Goal: Check status

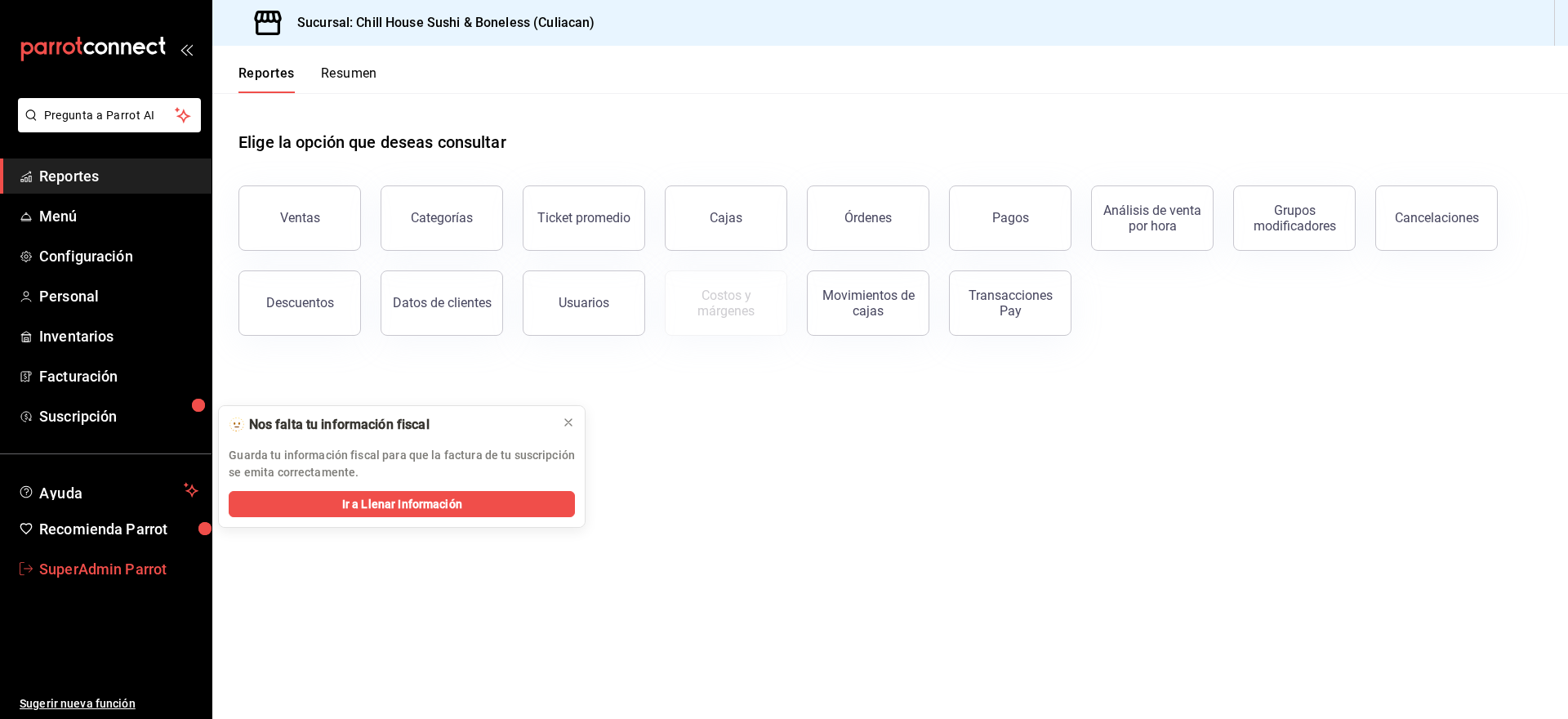
click at [60, 579] on link "SuperAdmin Parrot" at bounding box center [106, 569] width 211 height 35
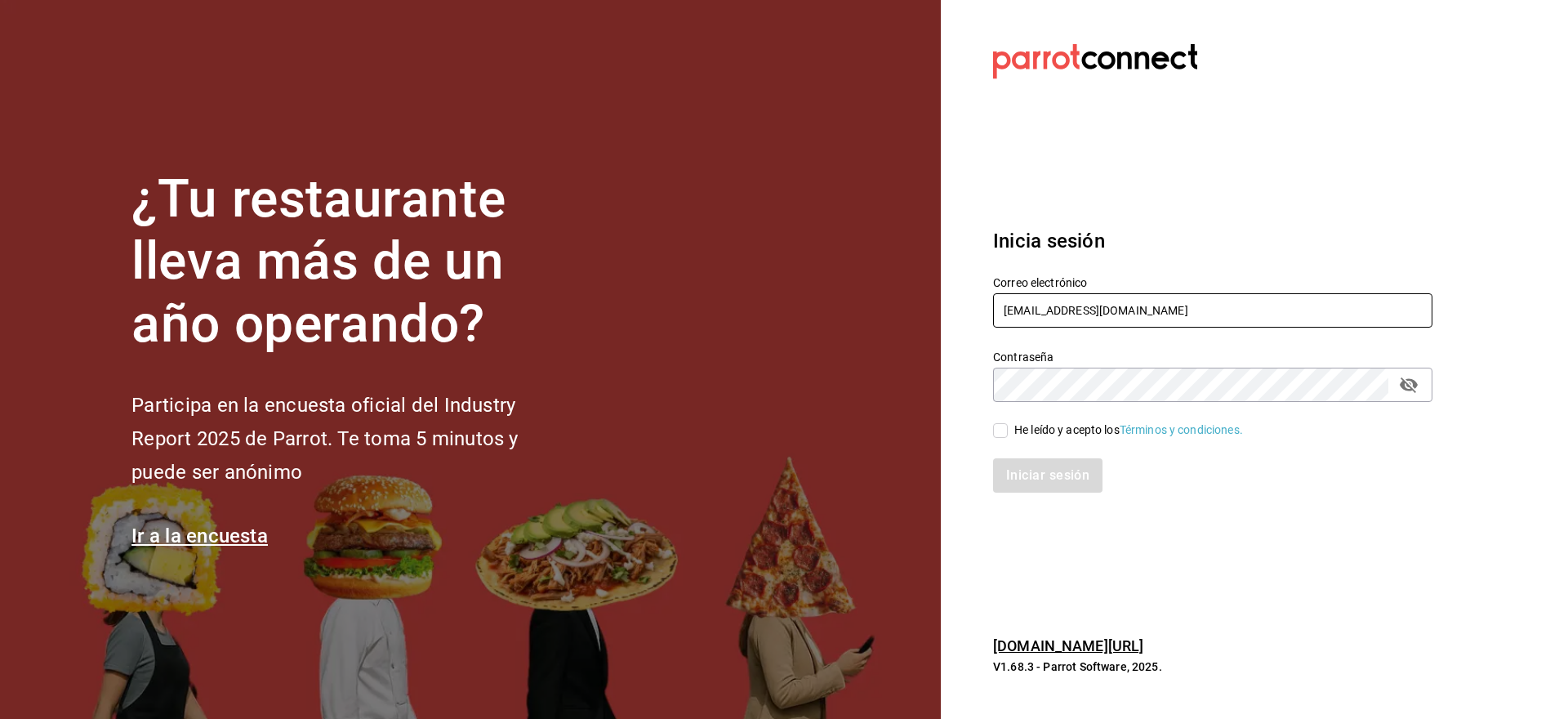
click at [1091, 309] on input "[EMAIL_ADDRESS][DOMAIN_NAME]" at bounding box center [1212, 310] width 439 height 34
click at [1091, 309] on input "cafeandrea@[EMAIL_ADDRESS][DOMAIN_NAME]" at bounding box center [1212, 310] width 439 height 34
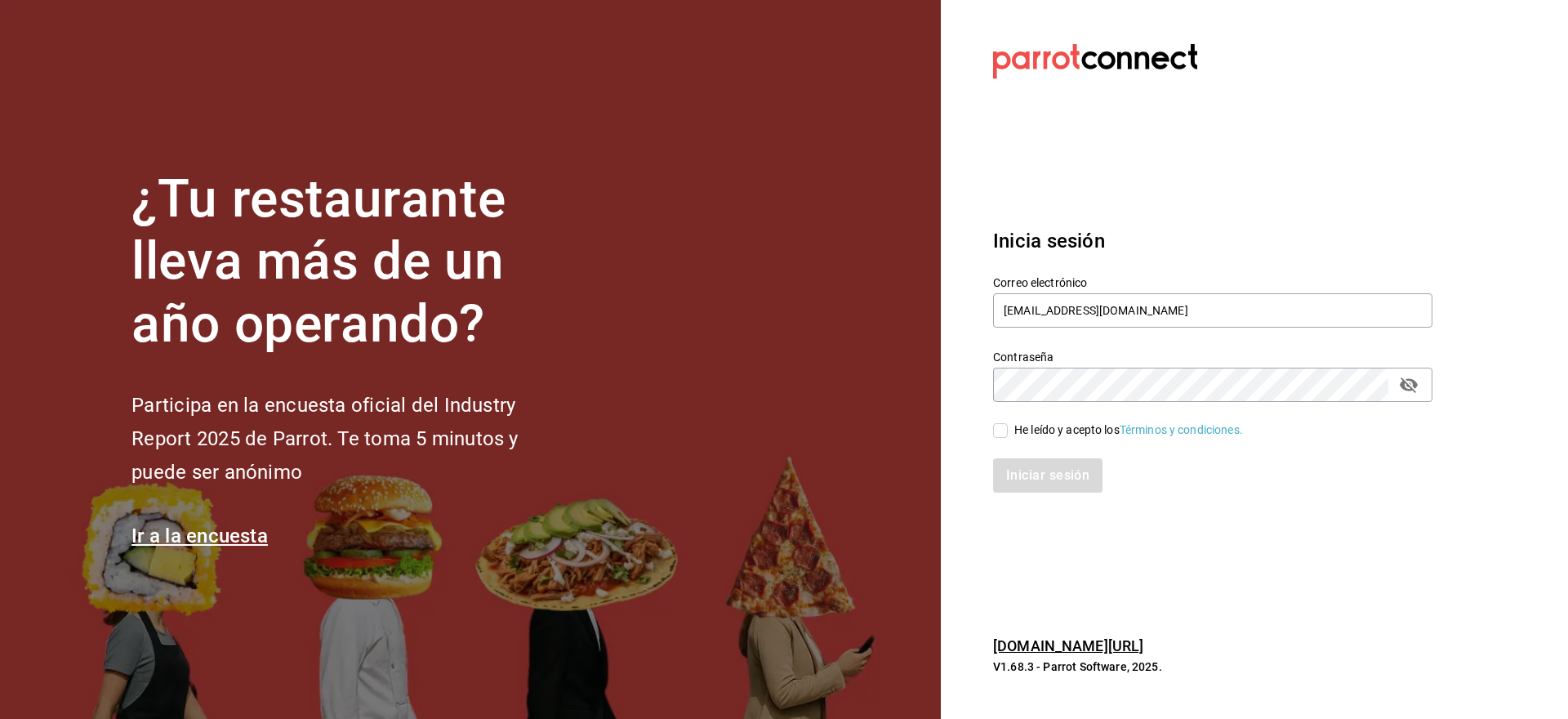
type input "[EMAIL_ADDRESS][DOMAIN_NAME]"
click at [1019, 429] on div "He leído y acepto los Términos y condiciones." at bounding box center [1129, 429] width 229 height 17
click at [1008, 429] on input "He leído y acepto los Términos y condiciones." at bounding box center [1000, 430] width 15 height 15
checkbox input "true"
click at [1019, 465] on button "Iniciar sesión" at bounding box center [1048, 475] width 112 height 34
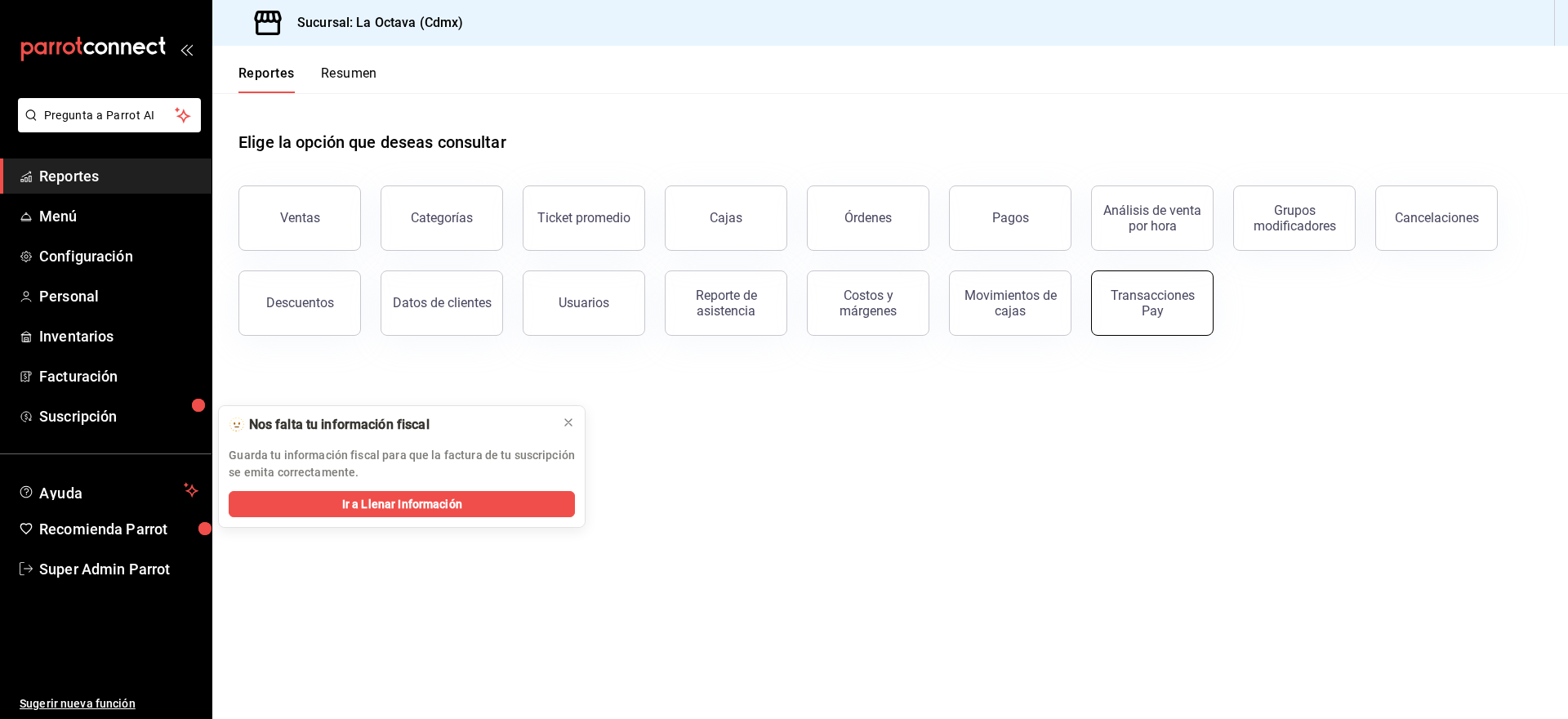
click at [1170, 311] on div "Transacciones Pay" at bounding box center [1152, 303] width 102 height 31
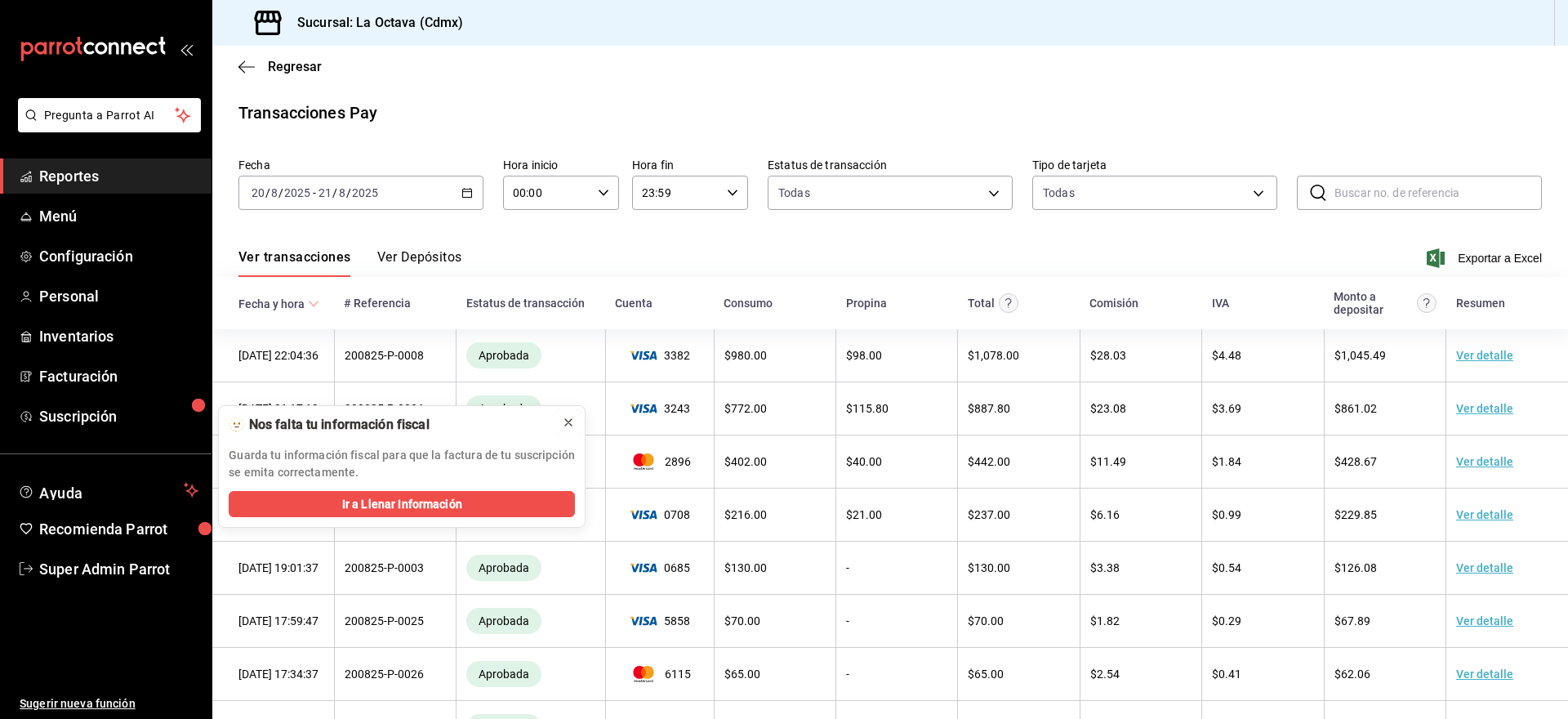
click at [567, 415] on icon at bounding box center [567, 421] width 13 height 13
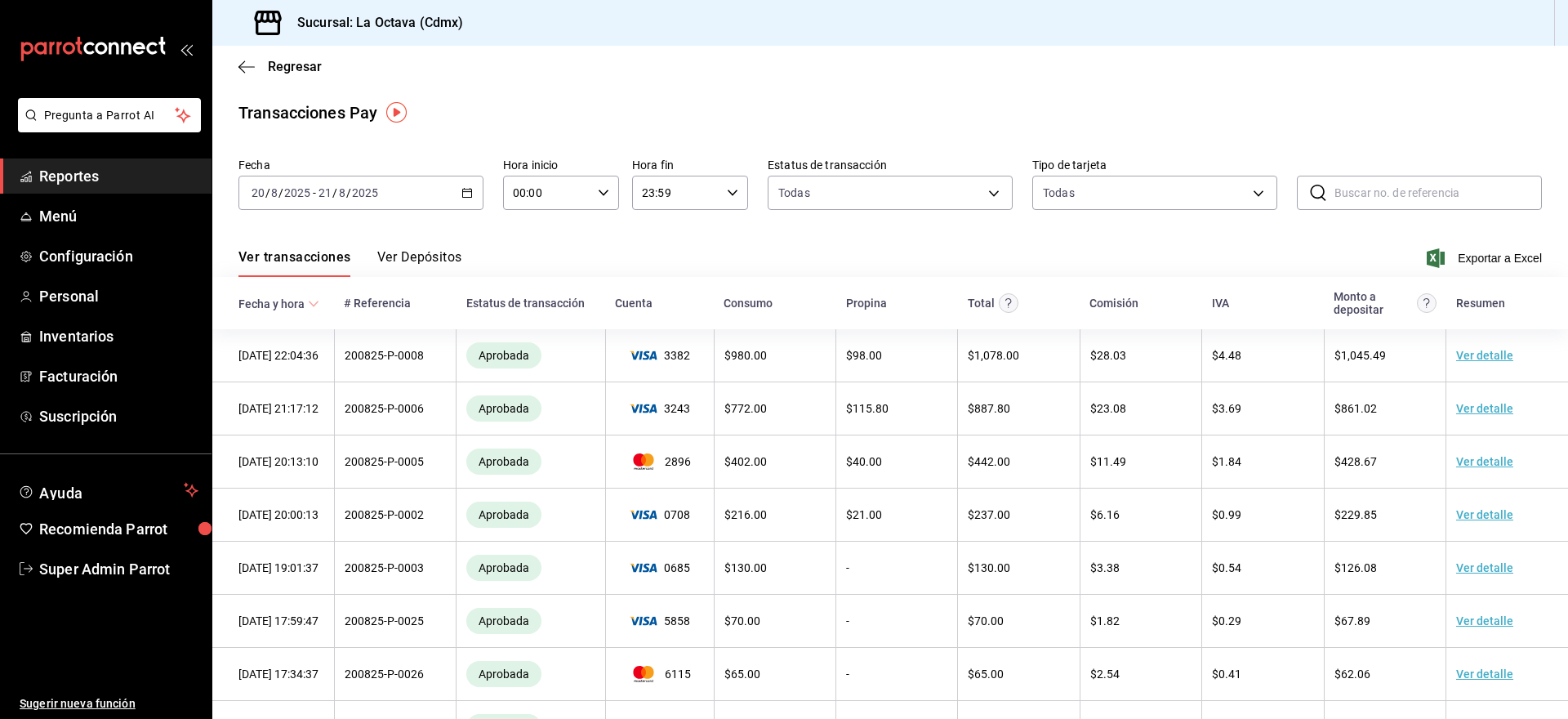
click at [311, 188] on input "2025" at bounding box center [298, 192] width 28 height 13
click at [279, 317] on span "Semana actual" at bounding box center [315, 315] width 126 height 17
click at [404, 257] on button "Ver Depósitos" at bounding box center [419, 263] width 85 height 28
